Goal: Find contact information: Find contact information

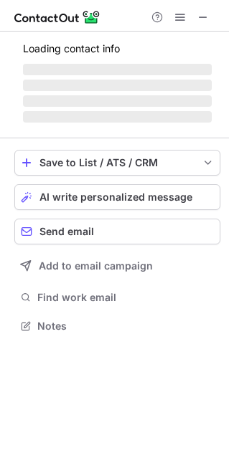
scroll to position [324, 228]
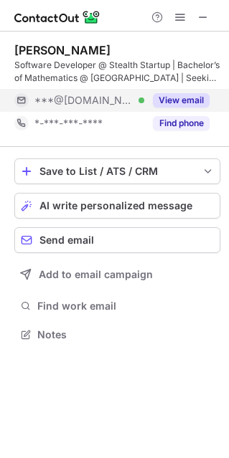
click at [182, 104] on button "View email" at bounding box center [181, 100] width 57 height 14
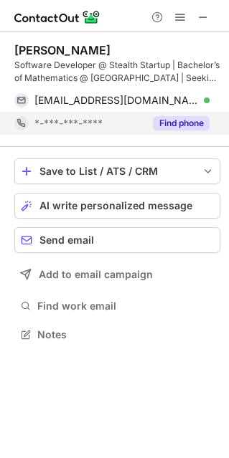
click at [168, 125] on button "Find phone" at bounding box center [181, 123] width 57 height 14
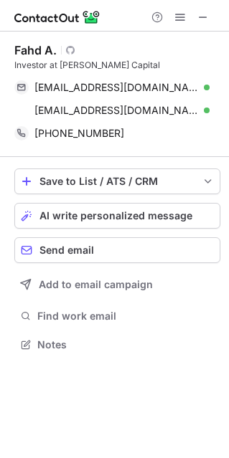
scroll to position [334, 228]
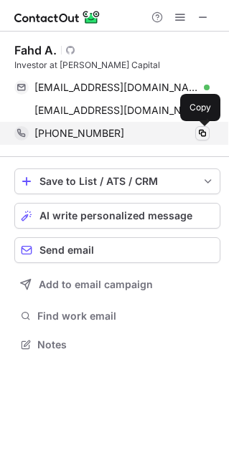
click at [206, 130] on span at bounding box center [201, 133] width 11 height 11
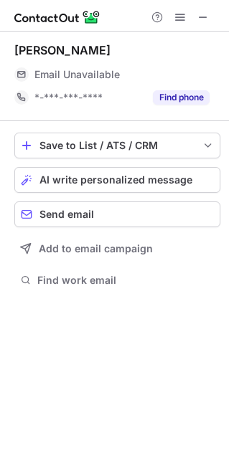
scroll to position [7, 7]
click at [205, 11] on span at bounding box center [202, 16] width 11 height 11
